Goal: Information Seeking & Learning: Learn about a topic

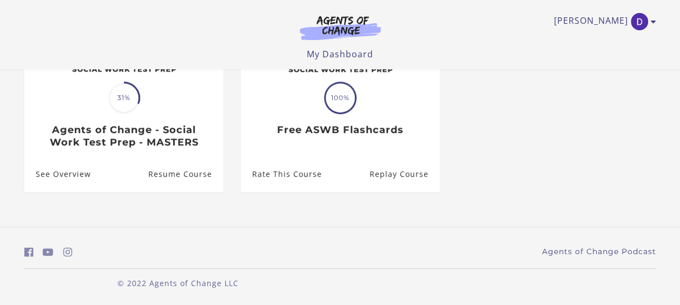
scroll to position [178, 0]
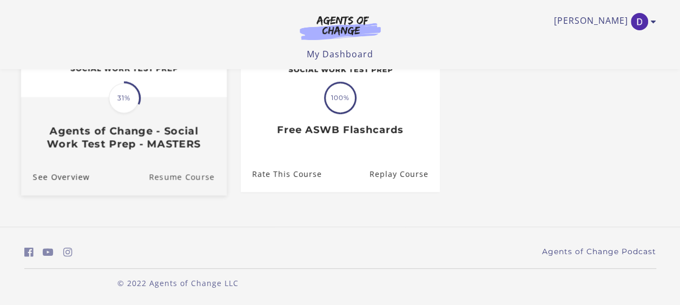
click at [159, 179] on link "Resume Course" at bounding box center [188, 177] width 78 height 36
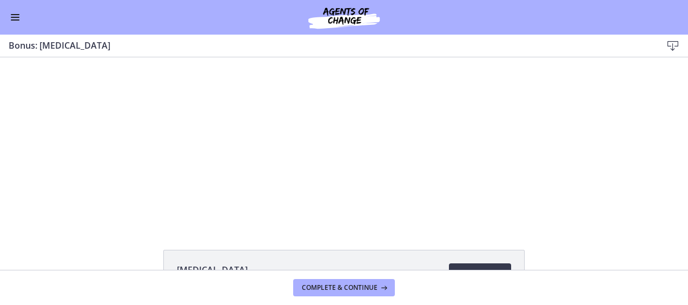
click at [10, 14] on button "Enable menu" at bounding box center [15, 17] width 13 height 13
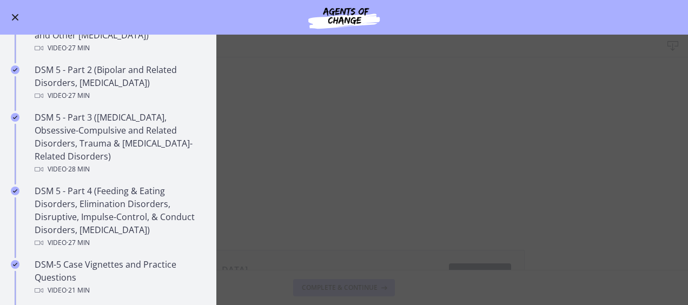
scroll to position [486, 0]
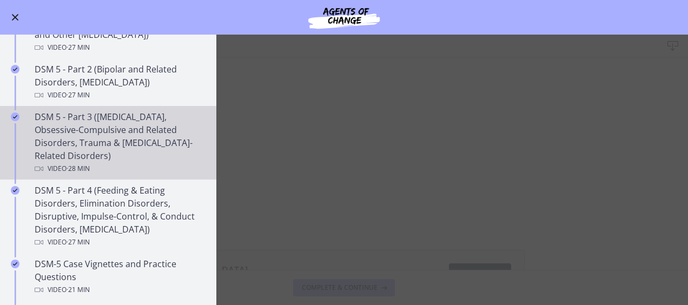
click at [63, 143] on div "DSM 5 - Part 3 ([MEDICAL_DATA], Obsessive-Compulsive and Related Disorders, Tra…" at bounding box center [119, 142] width 169 height 65
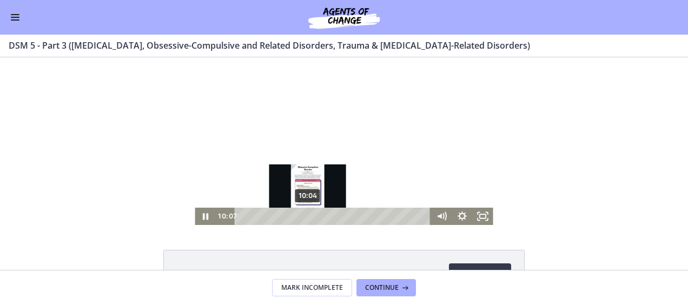
click at [236, 165] on div at bounding box center [344, 141] width 298 height 168
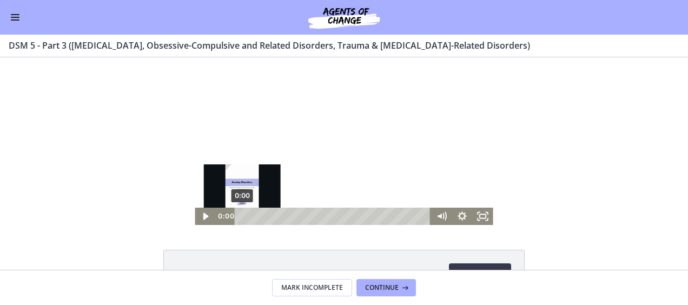
click at [196, 218] on icon "Play Video" at bounding box center [206, 216] width 21 height 17
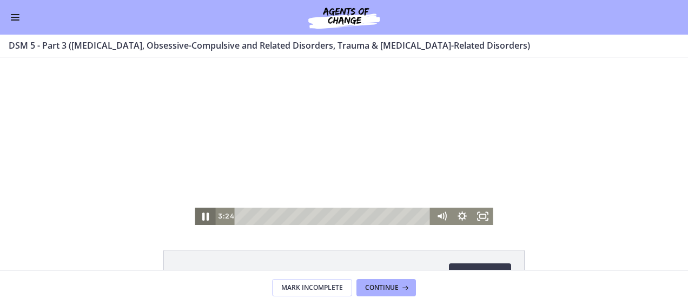
click at [201, 211] on icon "Pause" at bounding box center [205, 216] width 25 height 21
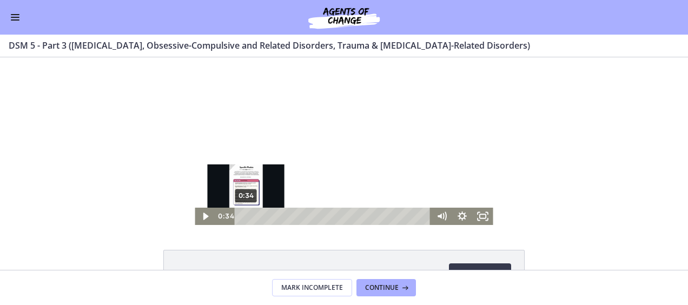
click at [242, 214] on div "0:34" at bounding box center [334, 216] width 184 height 17
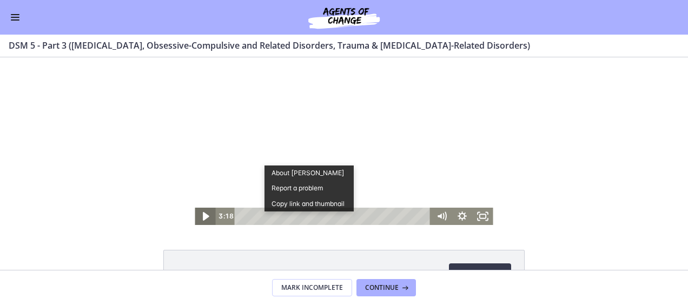
click at [204, 213] on icon "Play Video" at bounding box center [207, 216] width 6 height 9
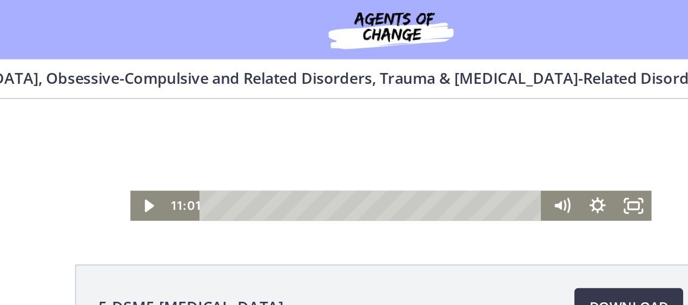
scroll to position [95, 0]
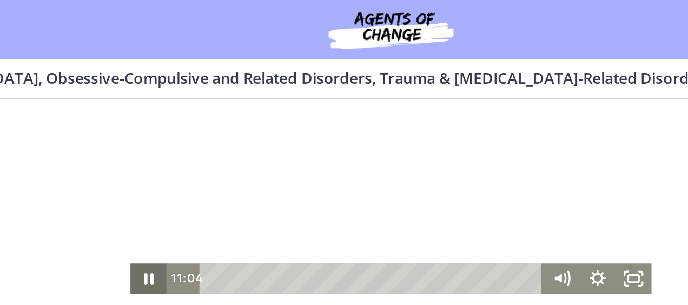
scroll to position [56, 0]
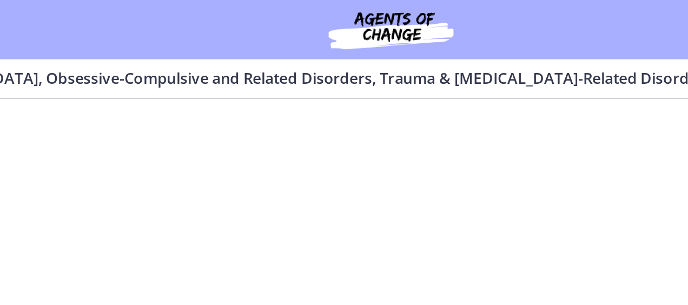
click at [128, 126] on div at bounding box center [133, 85] width 298 height 168
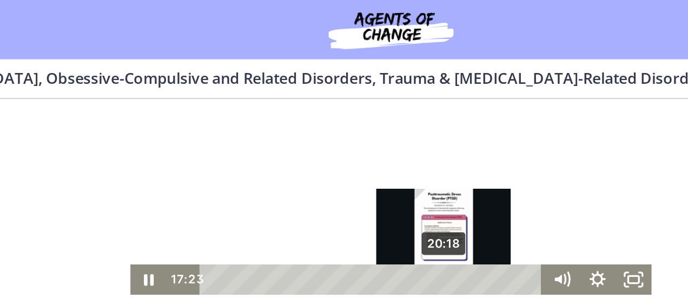
click at [160, 159] on div "20:18" at bounding box center [124, 160] width 184 height 17
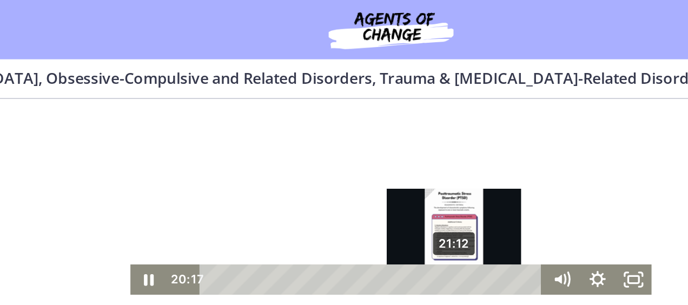
click at [167, 159] on div "21:12" at bounding box center [124, 160] width 184 height 17
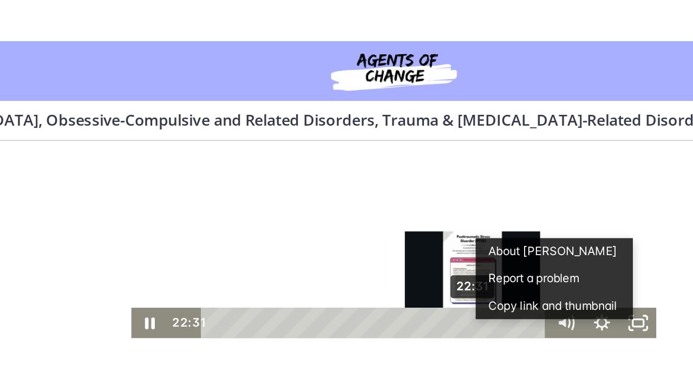
scroll to position [0, 0]
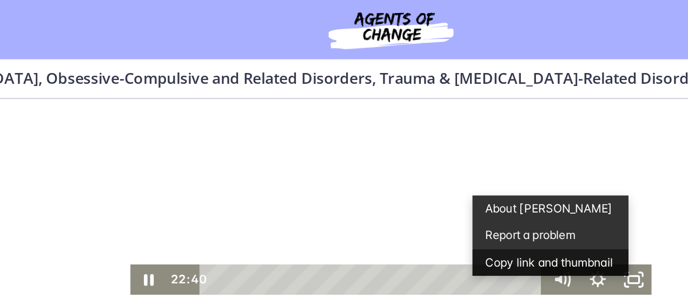
click at [183, 158] on button "Copy link and thumbnail" at bounding box center [225, 150] width 90 height 15
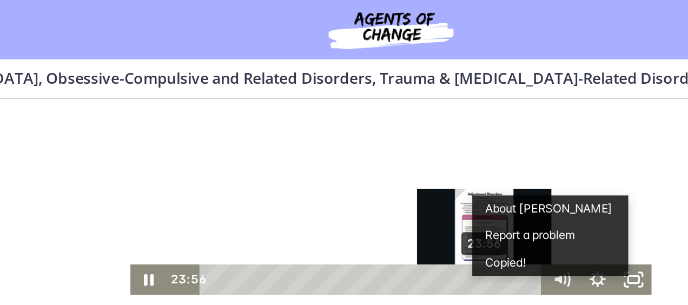
click at [185, 160] on div "23:56" at bounding box center [124, 160] width 184 height 17
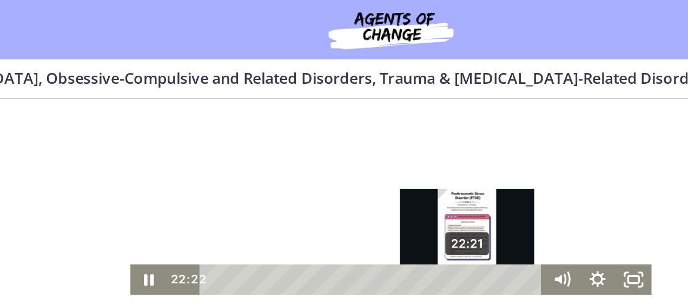
click at [174, 159] on div "22:21" at bounding box center [124, 160] width 184 height 17
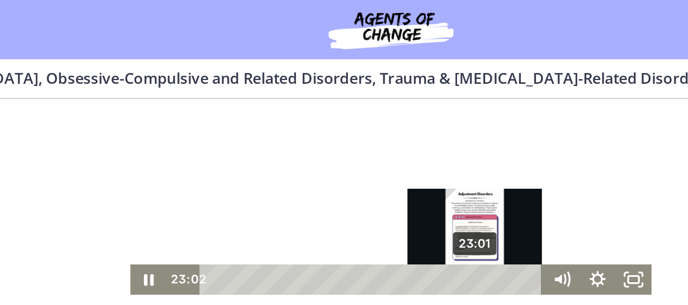
drag, startPoint x: 174, startPoint y: 157, endPoint x: 179, endPoint y: 160, distance: 5.6
click at [179, 160] on div "Playbar" at bounding box center [182, 161] width 6 height 6
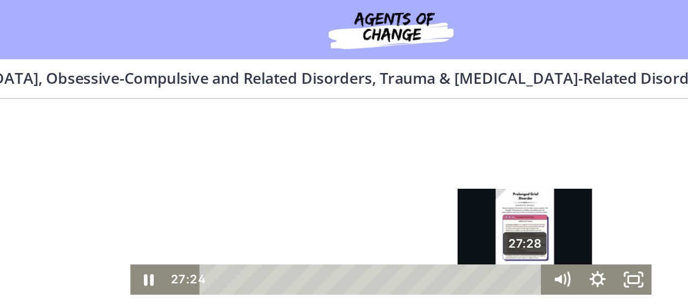
click at [207, 160] on div "27:28" at bounding box center [124, 160] width 184 height 17
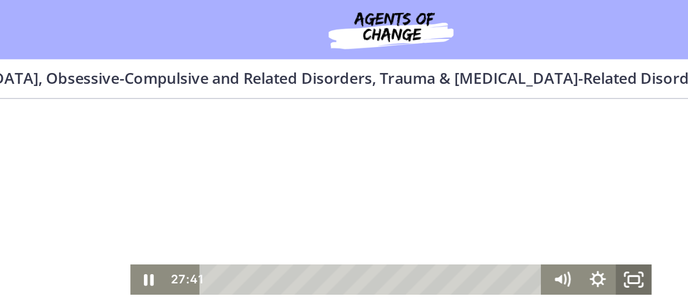
click at [271, 161] on icon "Fullscreen" at bounding box center [273, 160] width 21 height 17
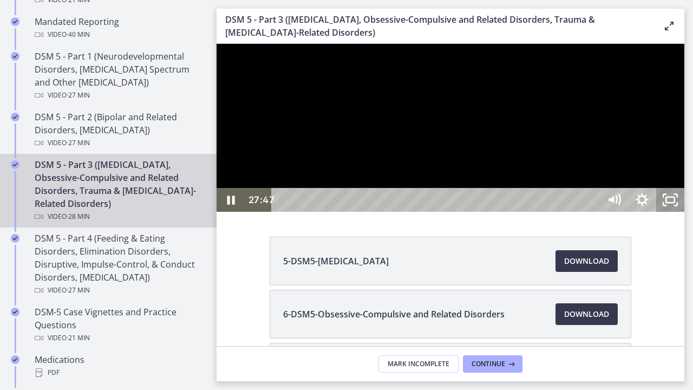
click at [684, 212] on icon "Unfullscreen" at bounding box center [670, 200] width 28 height 24
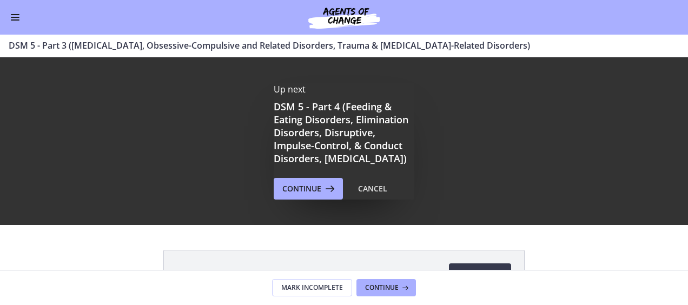
click at [18, 18] on button "Enable menu" at bounding box center [15, 17] width 13 height 13
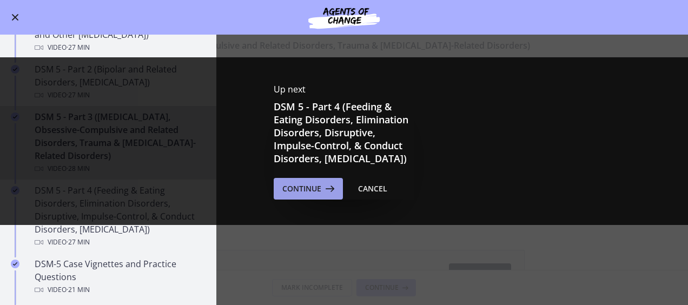
click at [296, 195] on span "Continue" at bounding box center [302, 188] width 39 height 13
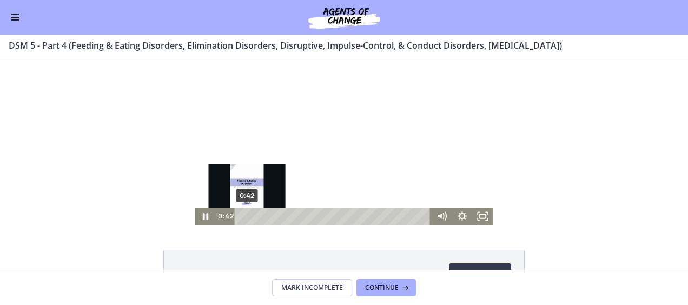
click at [243, 215] on div "0:42" at bounding box center [334, 216] width 184 height 17
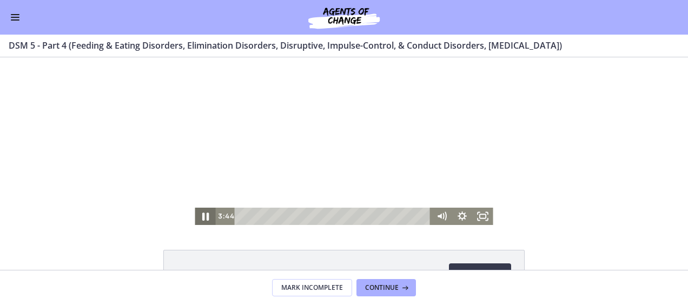
click at [204, 213] on icon "Pause" at bounding box center [205, 216] width 25 height 21
click at [204, 215] on icon "Play Video" at bounding box center [207, 216] width 6 height 9
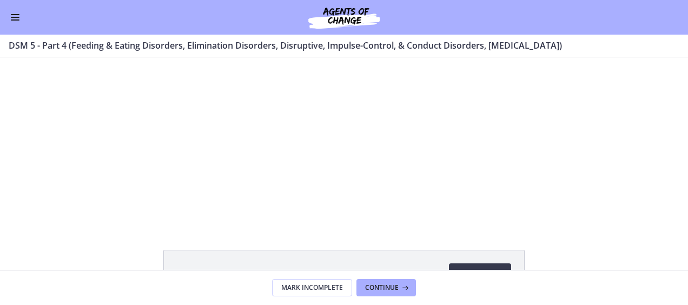
click at [15, 17] on span "Enable menu" at bounding box center [15, 17] width 9 height 1
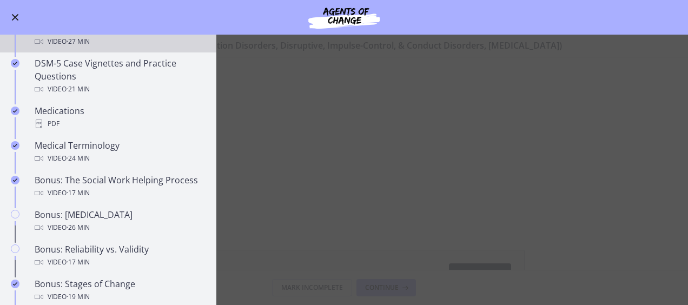
scroll to position [665, 0]
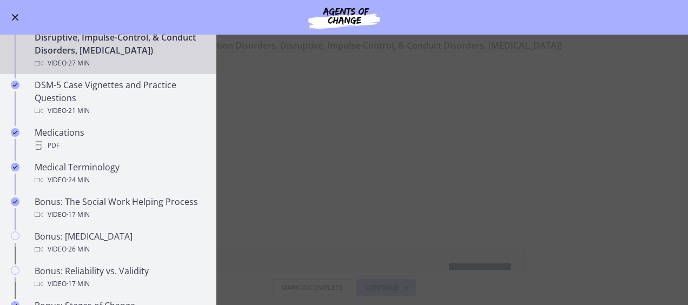
click at [14, 17] on span "Enable menu" at bounding box center [15, 17] width 9 height 1
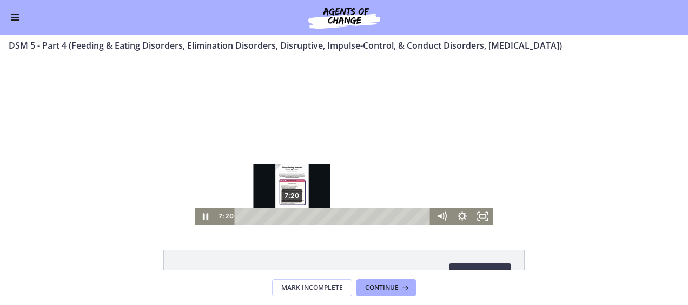
click at [288, 218] on div "7:20" at bounding box center [334, 216] width 184 height 17
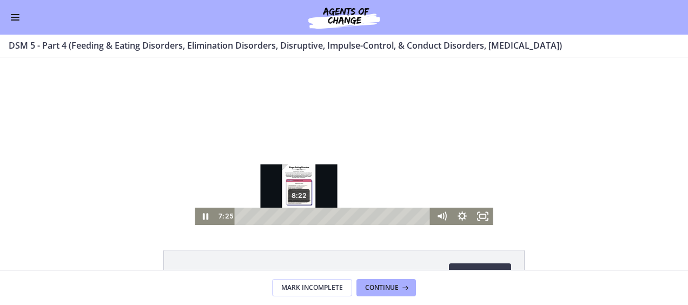
click at [294, 218] on div "8:22" at bounding box center [334, 216] width 184 height 17
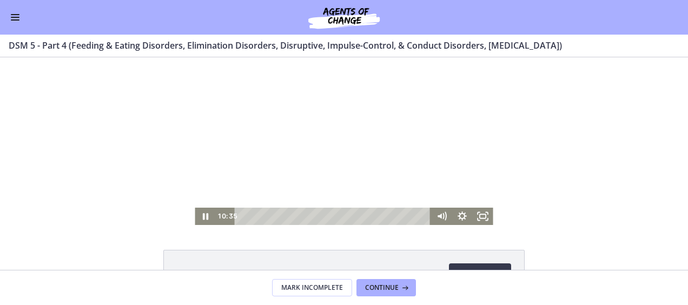
click at [389, 200] on div at bounding box center [344, 141] width 298 height 168
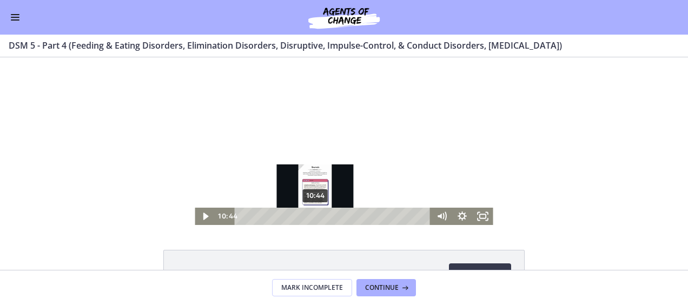
click at [312, 214] on div "Playbar" at bounding box center [315, 217] width 6 height 6
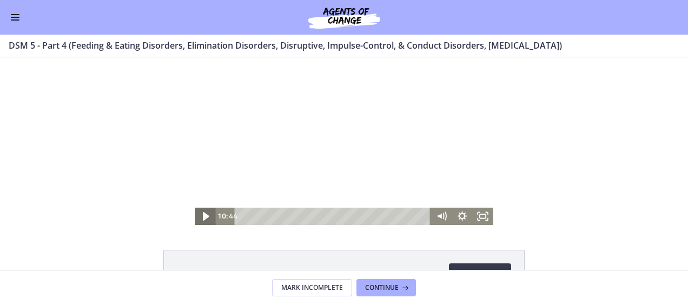
click at [204, 217] on icon "Play Video" at bounding box center [207, 216] width 6 height 9
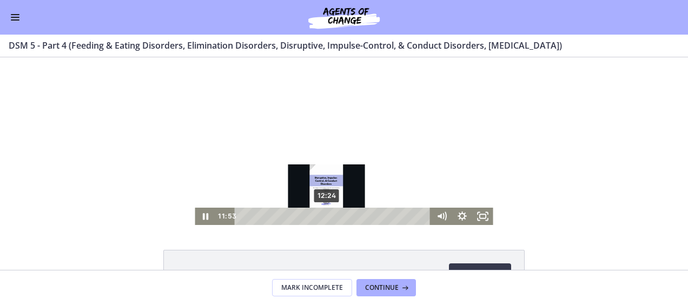
click at [323, 214] on div "12:24" at bounding box center [334, 216] width 184 height 17
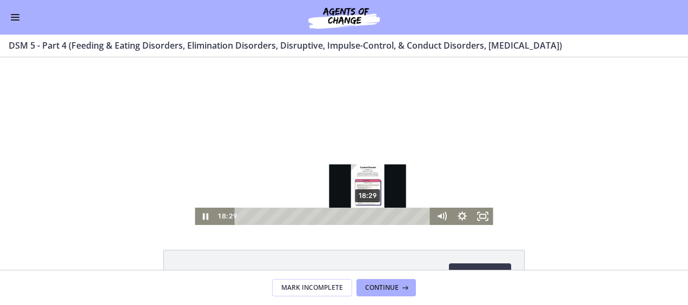
click at [365, 218] on div "18:29" at bounding box center [334, 216] width 184 height 17
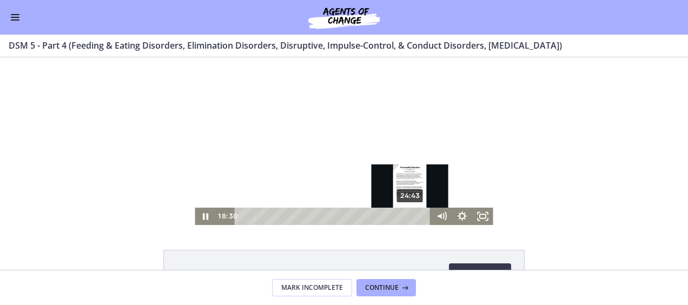
click at [408, 216] on div "24:43" at bounding box center [334, 216] width 184 height 17
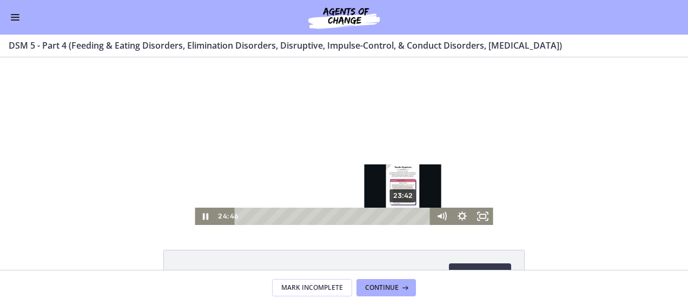
click at [401, 214] on div "23:42" at bounding box center [334, 216] width 184 height 17
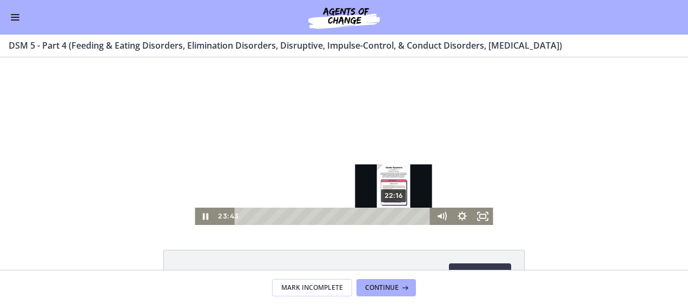
click at [391, 214] on div "22:16" at bounding box center [334, 216] width 184 height 17
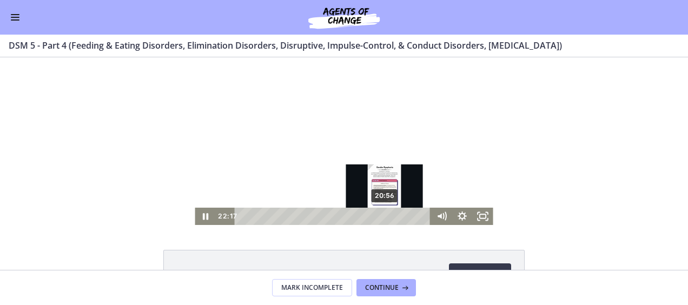
click at [381, 214] on div "20:56" at bounding box center [334, 216] width 184 height 17
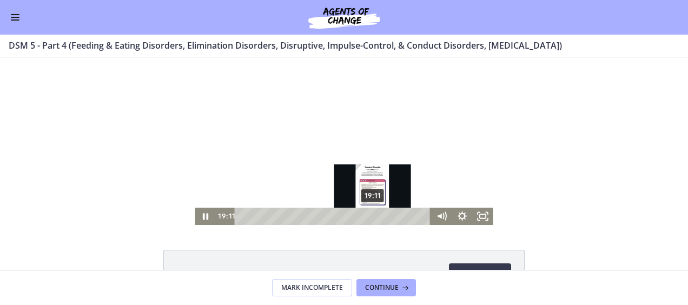
click at [370, 215] on div "19:11" at bounding box center [334, 216] width 184 height 17
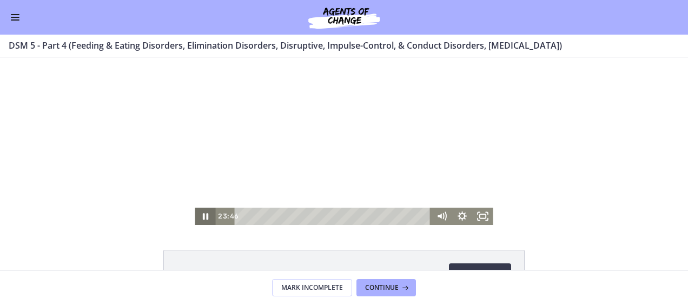
click at [203, 218] on icon "Pause" at bounding box center [205, 216] width 5 height 6
click at [204, 218] on icon "Play Video" at bounding box center [207, 216] width 6 height 9
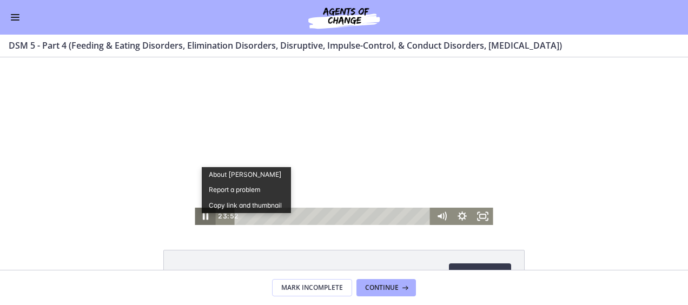
scroll to position [0, 0]
click at [201, 219] on icon "Pause" at bounding box center [205, 216] width 21 height 17
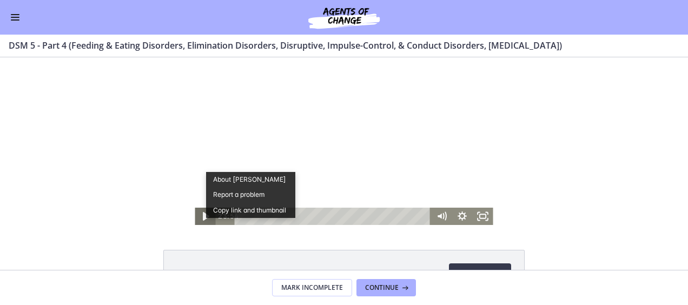
click at [204, 215] on icon "Play Video" at bounding box center [207, 216] width 6 height 9
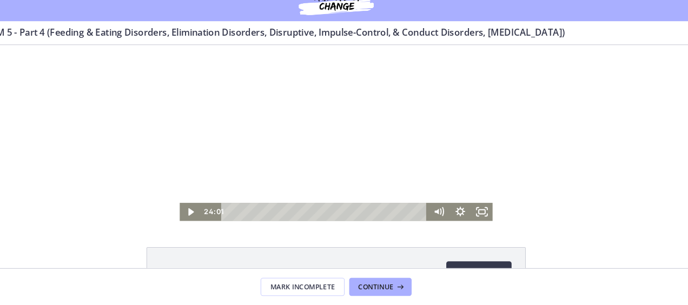
click at [173, 199] on icon "Play Video" at bounding box center [181, 203] width 21 height 17
click at [176, 202] on icon "Pause" at bounding box center [180, 203] width 21 height 17
